Goal: Navigation & Orientation: Find specific page/section

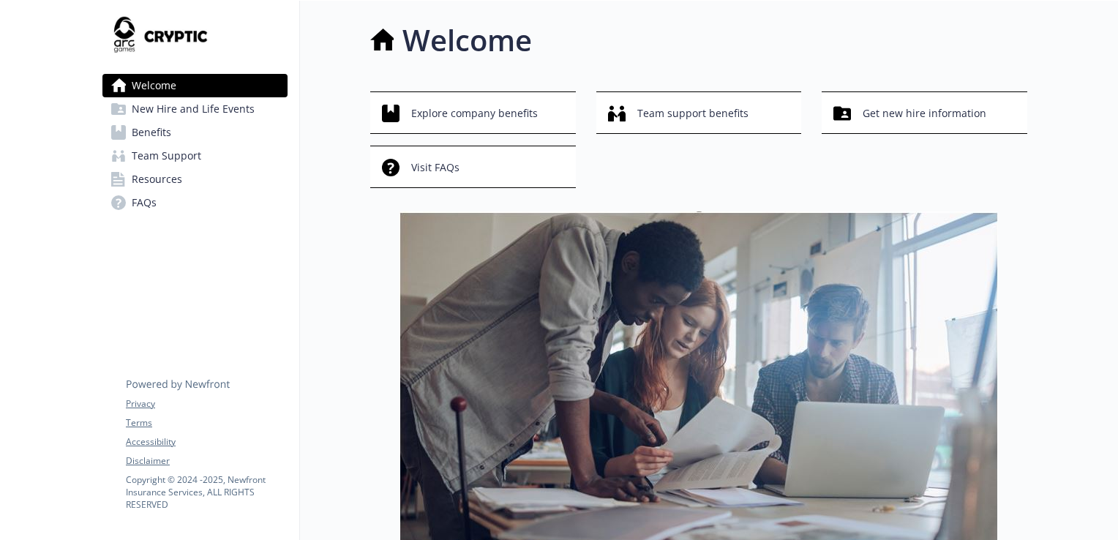
drag, startPoint x: 141, startPoint y: 338, endPoint x: 61, endPoint y: 313, distance: 83.5
click at [61, 313] on div at bounding box center [45, 527] width 91 height 1052
